Goal: Use online tool/utility: Utilize a website feature to perform a specific function

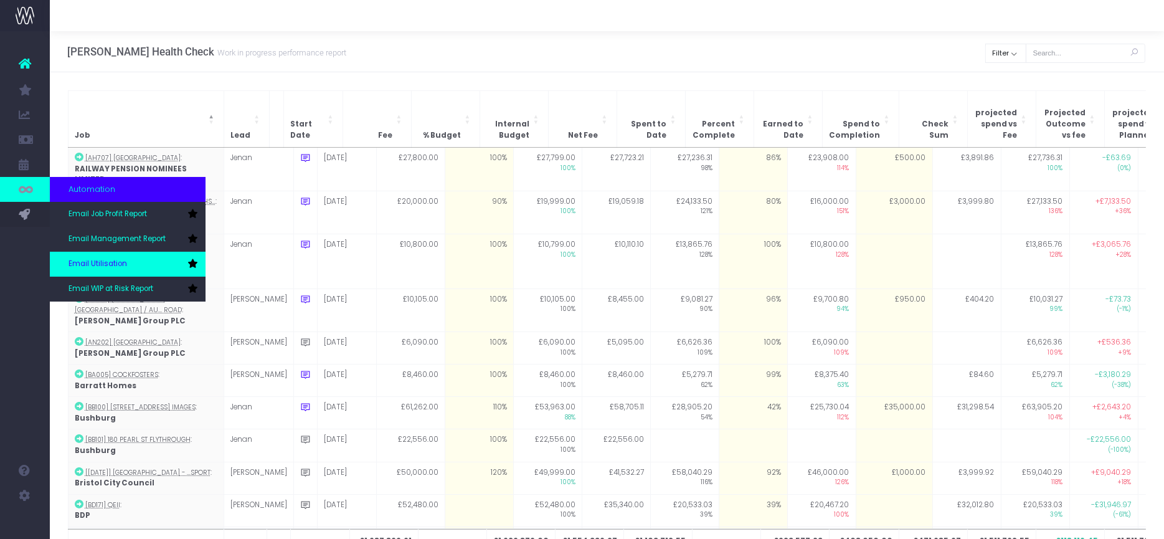
click at [126, 259] on link "Email Utilisation" at bounding box center [128, 264] width 156 height 25
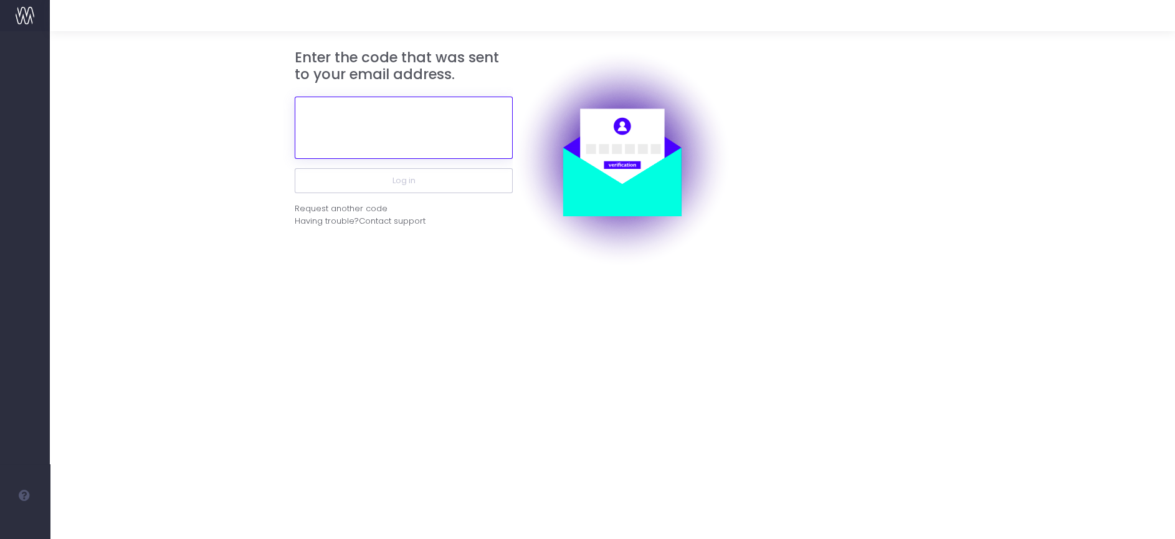
click at [437, 125] on input "text" at bounding box center [404, 128] width 218 height 62
paste input "332279"
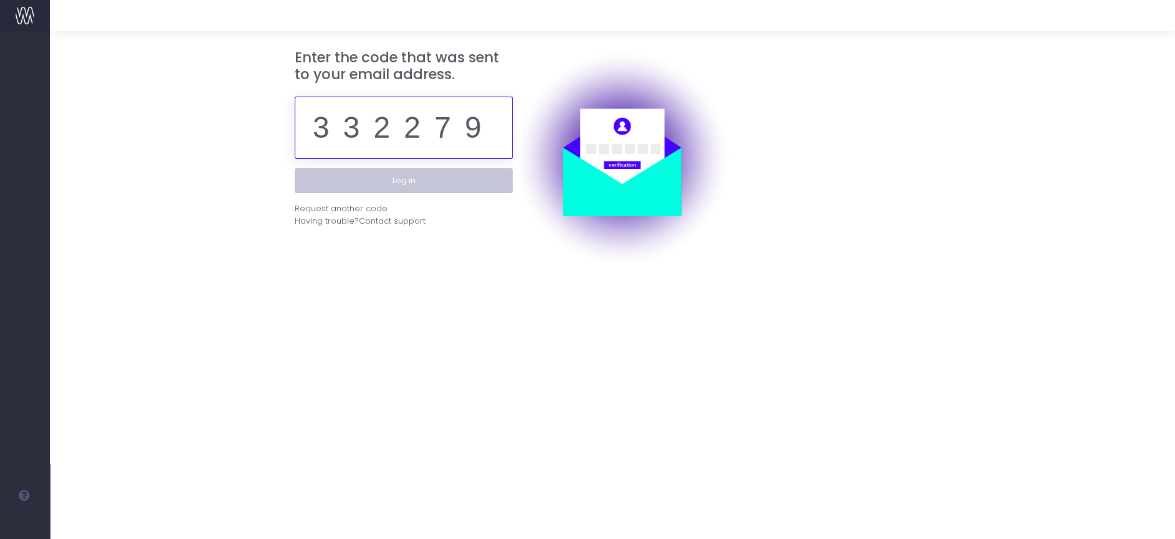
type input "332279"
click at [432, 179] on button "Log in" at bounding box center [404, 180] width 218 height 25
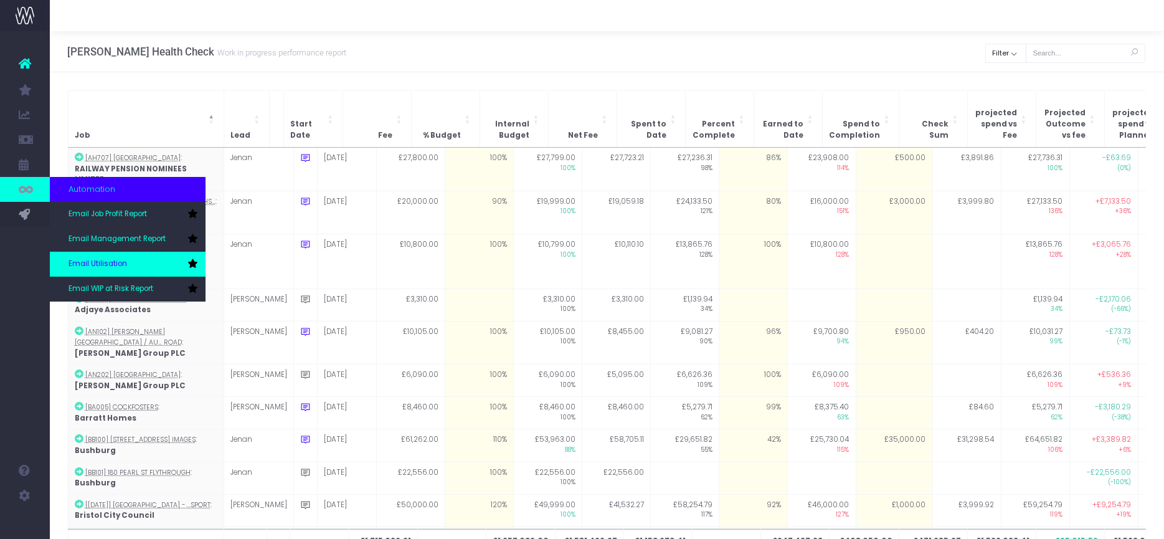
click at [108, 252] on link "Email Utilisation" at bounding box center [128, 264] width 156 height 25
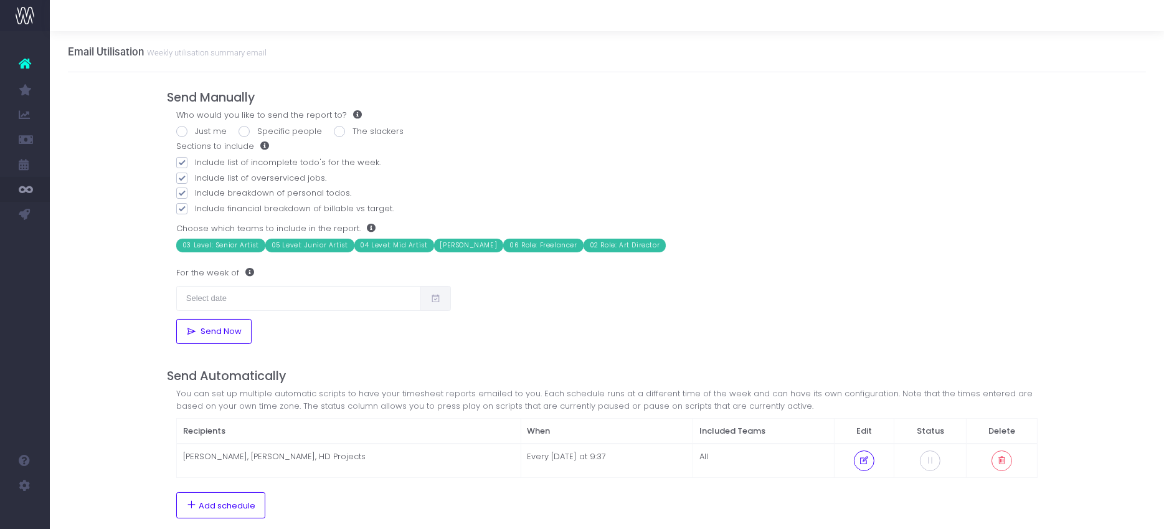
click at [192, 131] on label "Just me" at bounding box center [201, 131] width 50 height 12
click at [195, 131] on input "Just me" at bounding box center [199, 129] width 8 height 8
radio input "true"
click at [199, 298] on input "text" at bounding box center [298, 298] width 245 height 25
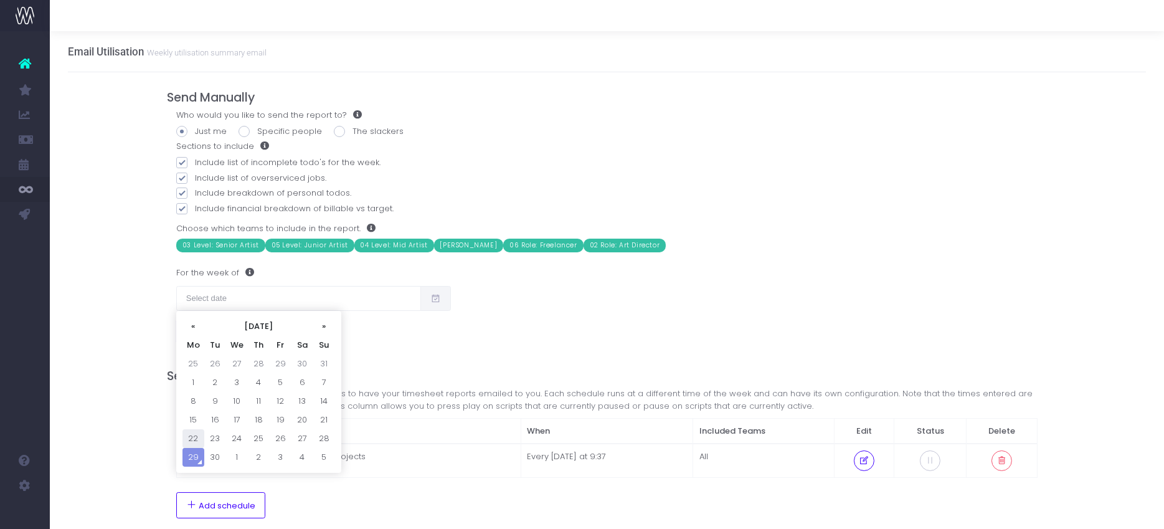
click at [197, 440] on td "22" at bounding box center [194, 438] width 22 height 19
type input "22/09/2025"
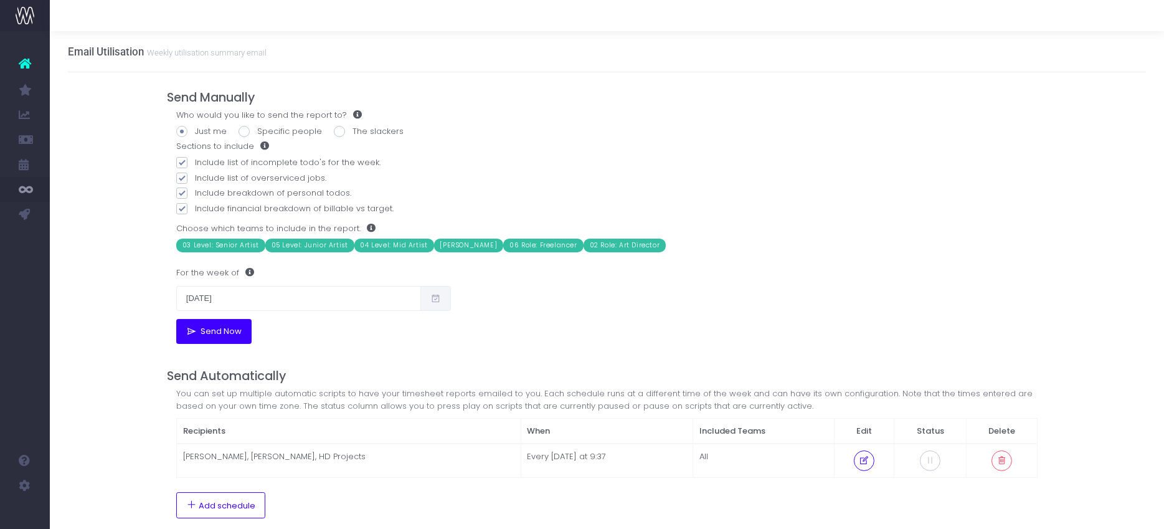
click at [227, 337] on button "Send Now" at bounding box center [213, 331] width 75 height 25
